Goal: Transaction & Acquisition: Obtain resource

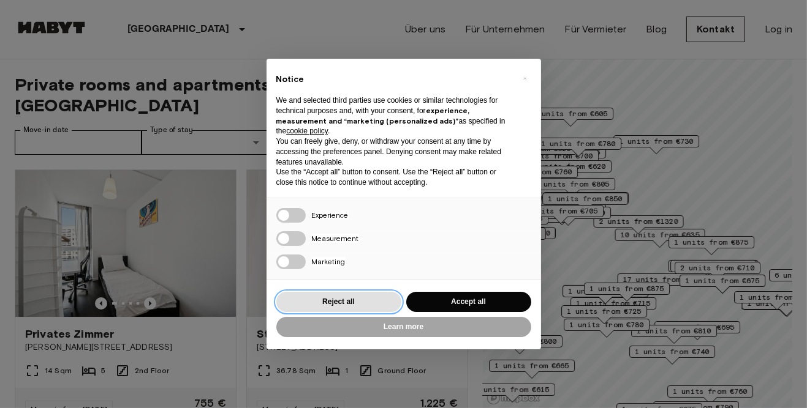
click at [372, 297] on button "Reject all" at bounding box center [338, 302] width 125 height 20
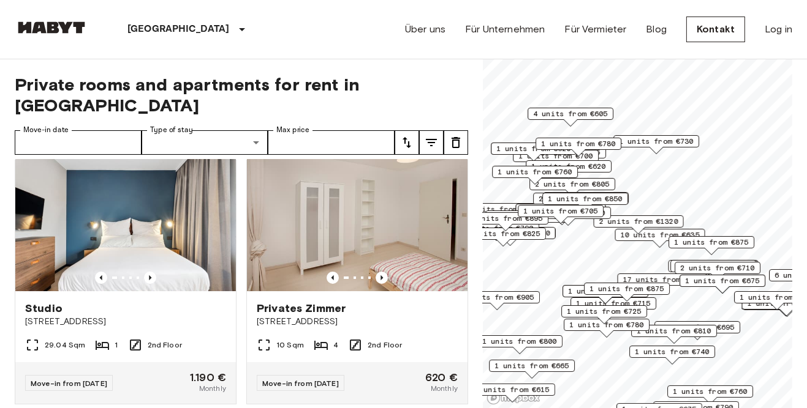
scroll to position [297, 0]
click at [155, 271] on icon "Previous image" at bounding box center [150, 277] width 12 height 12
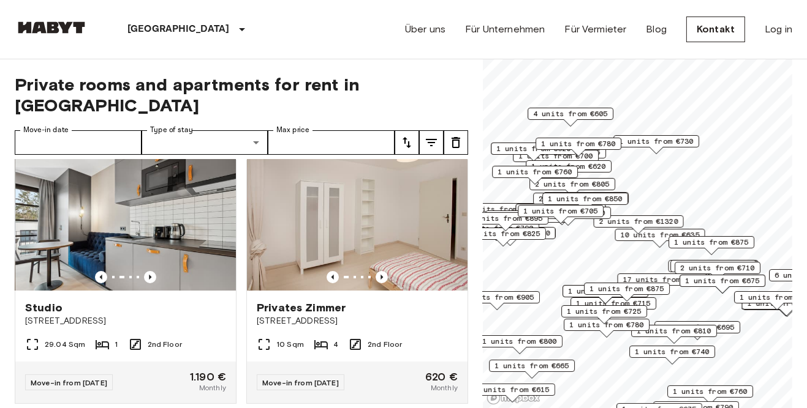
click at [150, 275] on icon "Previous image" at bounding box center [150, 277] width 2 height 5
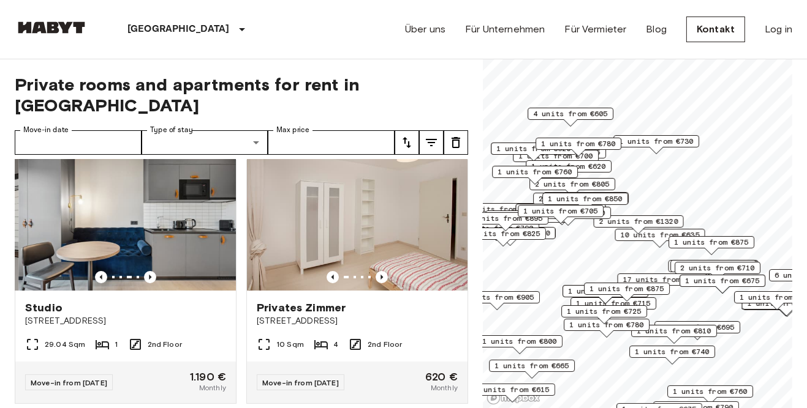
click at [150, 275] on icon "Previous image" at bounding box center [150, 277] width 2 height 5
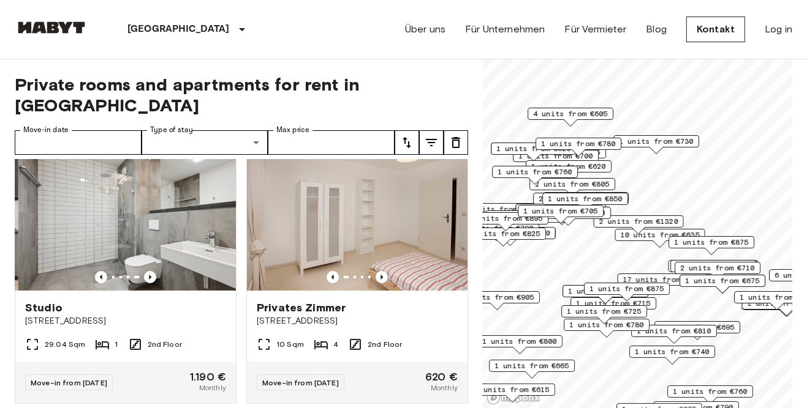
click at [154, 271] on icon "Previous image" at bounding box center [150, 277] width 12 height 12
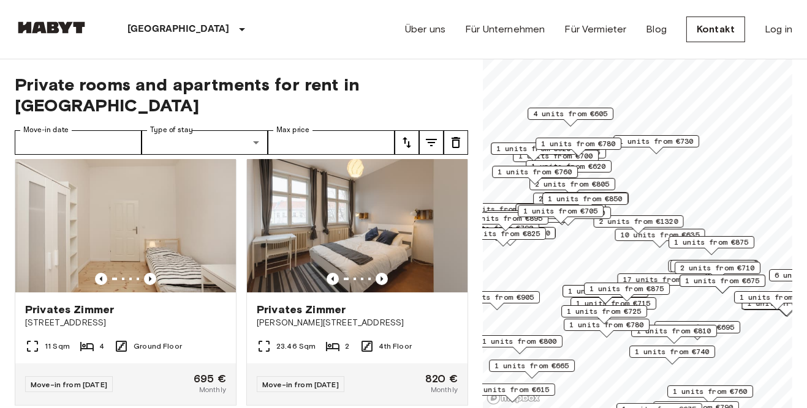
scroll to position [837, 0]
click at [362, 134] on div "Private rooms and apartments for rent in [GEOGRAPHIC_DATA] Move-in date Move-in…" at bounding box center [241, 234] width 453 height 350
click at [347, 130] on input "Max price" at bounding box center [331, 142] width 127 height 24
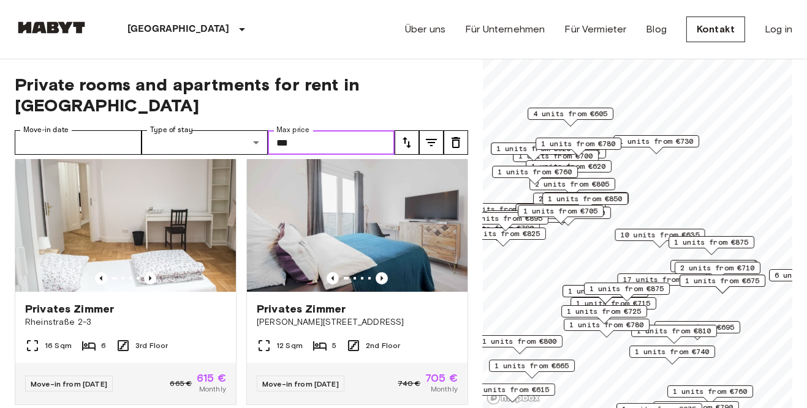
type input "***"
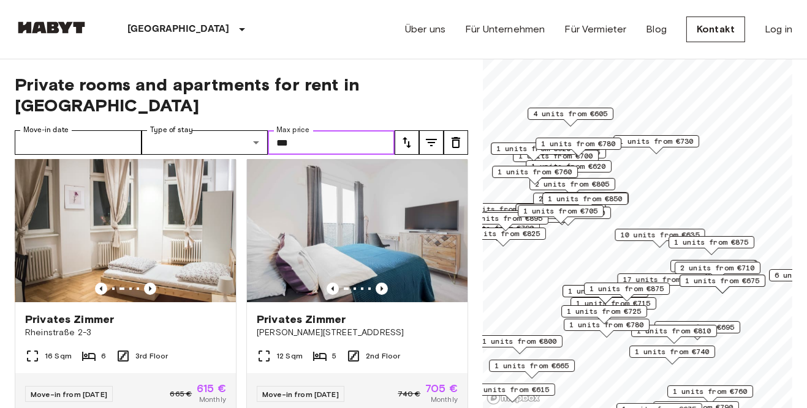
scroll to position [826, 0]
click at [56, 195] on img at bounding box center [125, 229] width 220 height 147
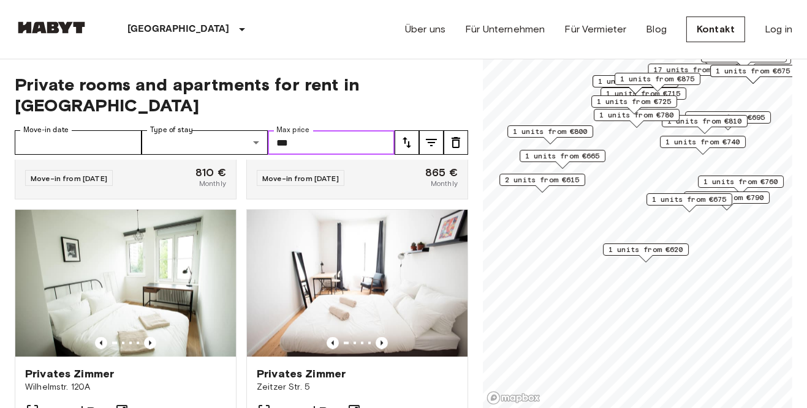
scroll to position [2408, 0]
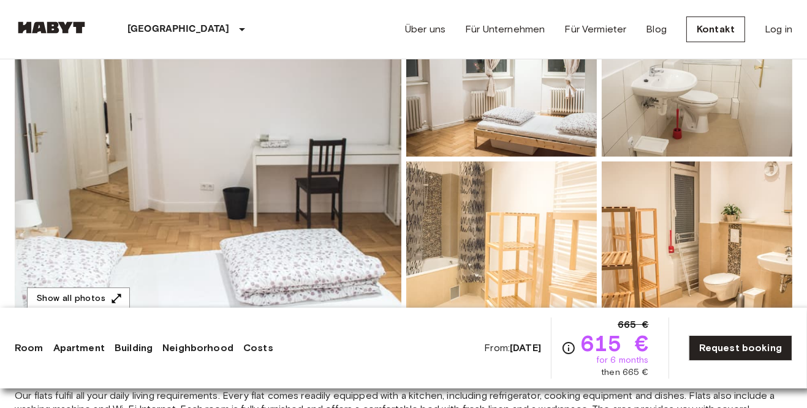
scroll to position [165, 0]
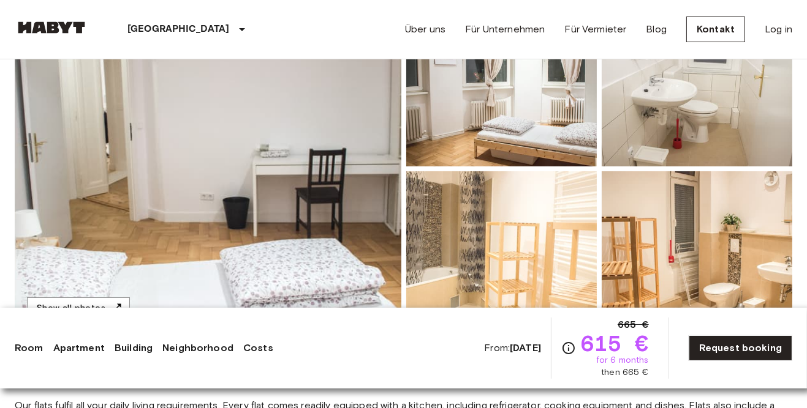
click at [293, 238] on img at bounding box center [208, 169] width 386 height 326
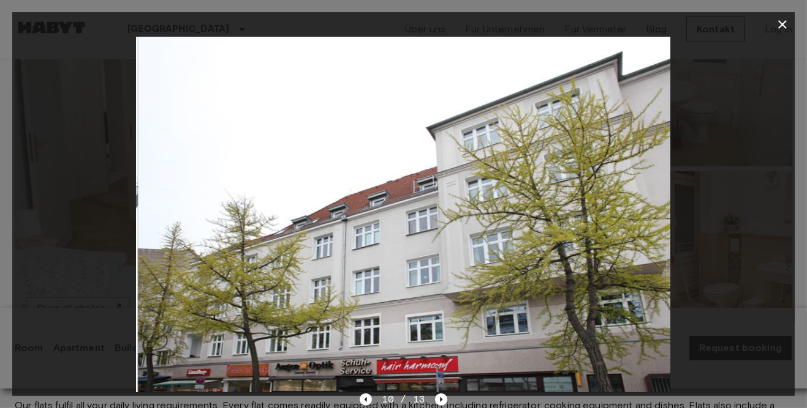
click at [787, 23] on icon "button" at bounding box center [782, 24] width 15 height 15
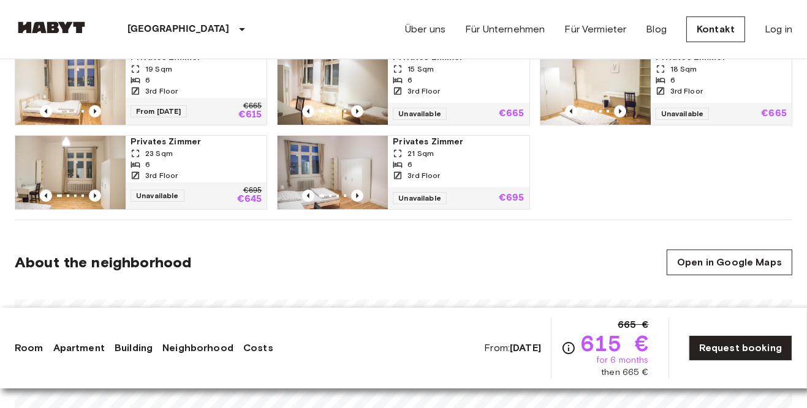
scroll to position [688, 0]
